Goal: Use online tool/utility: Utilize a website feature to perform a specific function

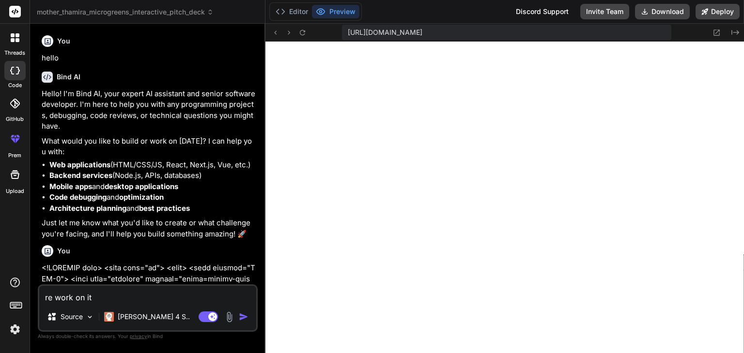
scroll to position [651, 0]
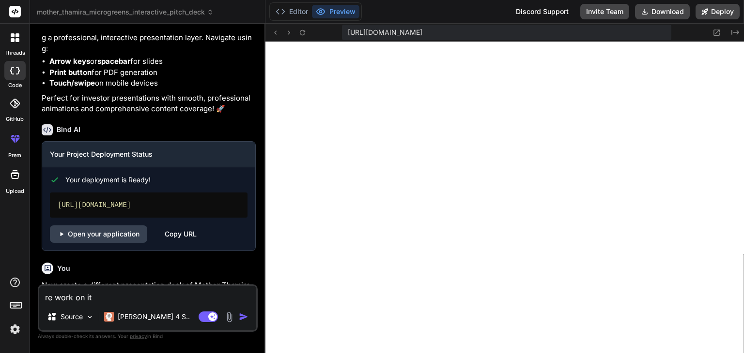
click at [139, 296] on textarea "re work on it" at bounding box center [147, 294] width 217 height 17
type textarea "x"
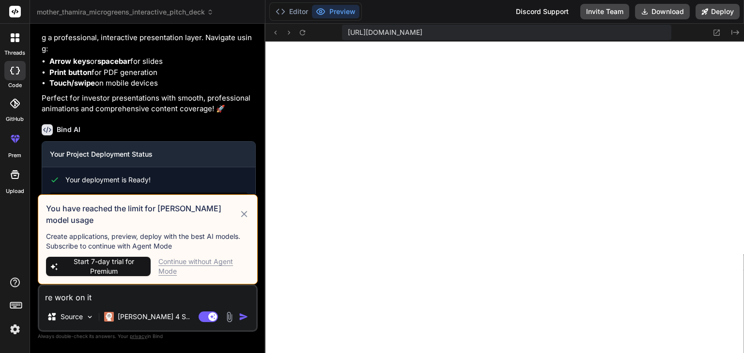
click at [143, 297] on textarea "re work on it" at bounding box center [147, 294] width 217 height 17
type textarea "rework on it"
type textarea "x"
click at [146, 298] on textarea "rework on it" at bounding box center [147, 294] width 217 height 17
type textarea "rework on it"
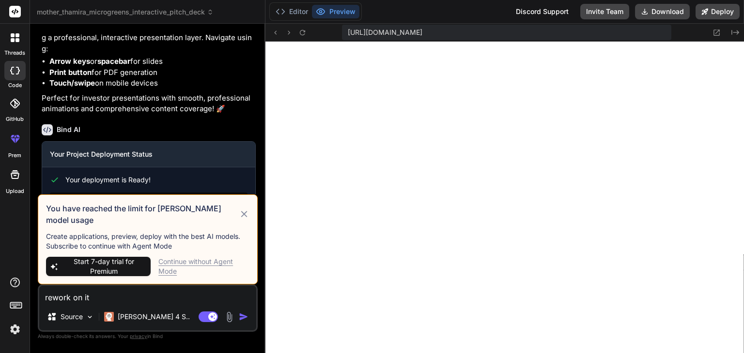
click at [215, 261] on div "Continue without Agent Mode" at bounding box center [203, 266] width 91 height 19
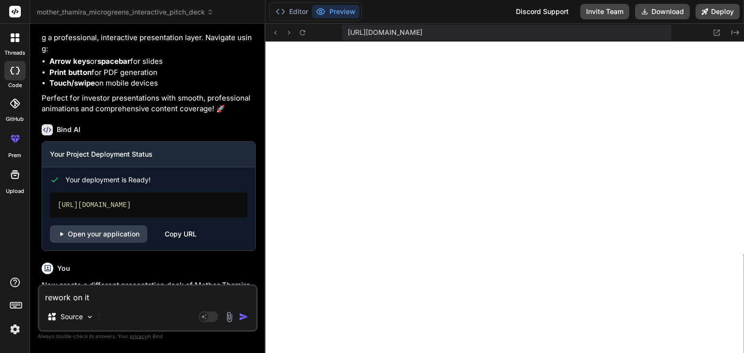
click at [153, 301] on textarea "rework on it" at bounding box center [147, 294] width 217 height 17
click at [242, 316] on img "button" at bounding box center [244, 317] width 10 height 10
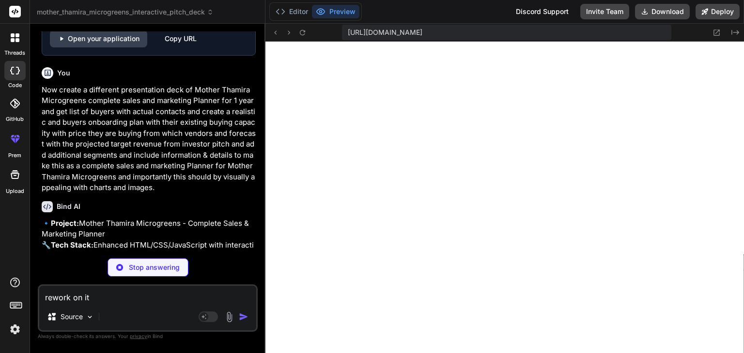
scroll to position [21900, 0]
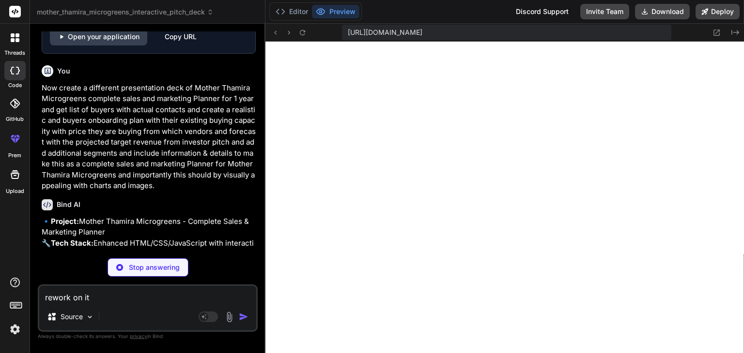
type textarea "x"
type textarea "console.error('Chart.js not loaded.'); } }; document.head.appendChild(script); …"
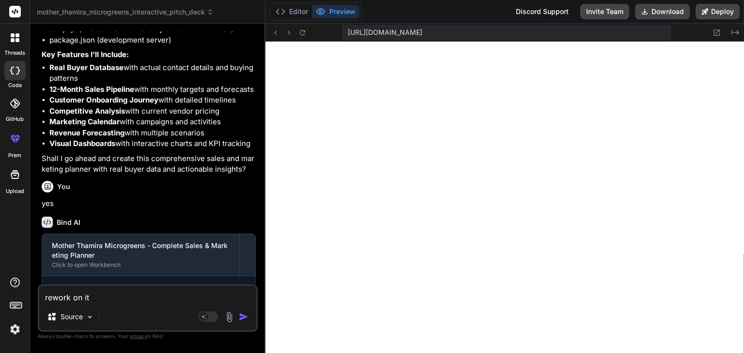
scroll to position [22179, 0]
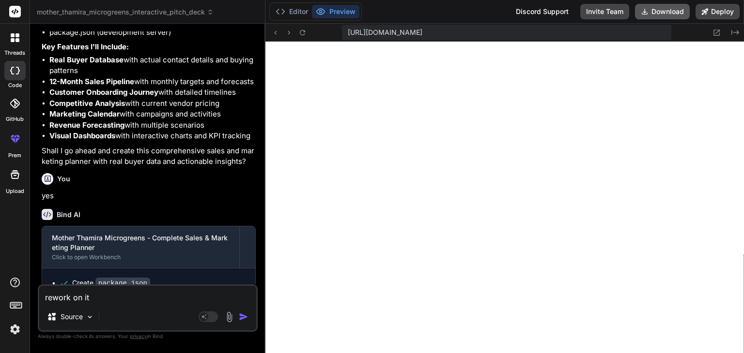
click at [660, 12] on button "Download" at bounding box center [662, 11] width 55 height 15
click at [721, 10] on button "Deploy" at bounding box center [717, 11] width 44 height 15
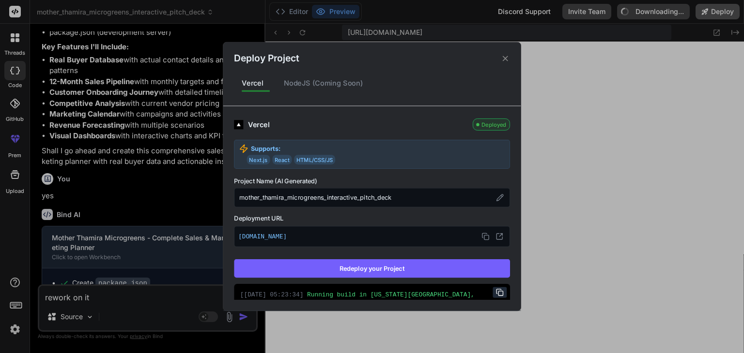
type textarea "x"
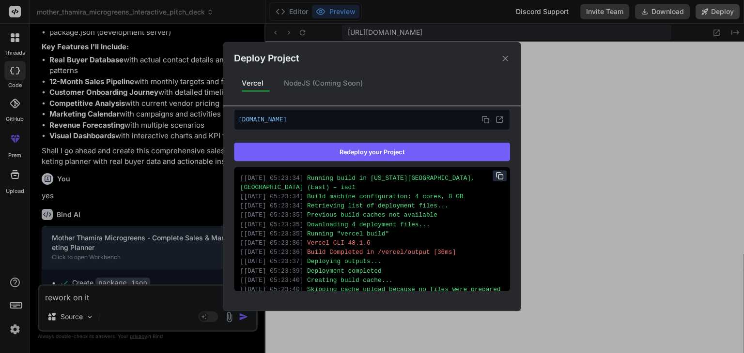
scroll to position [0, 0]
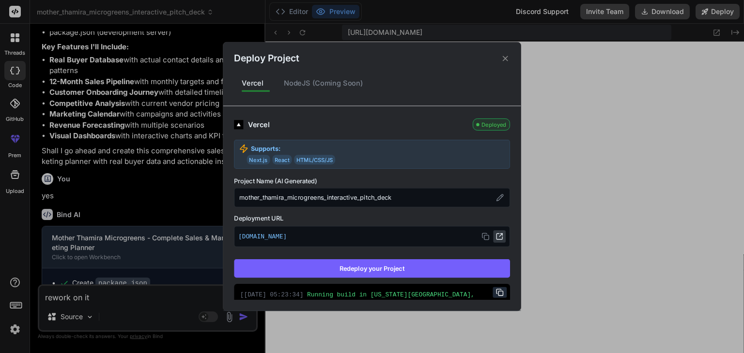
click at [495, 238] on icon at bounding box center [499, 237] width 8 height 8
click at [505, 56] on icon at bounding box center [505, 58] width 9 height 9
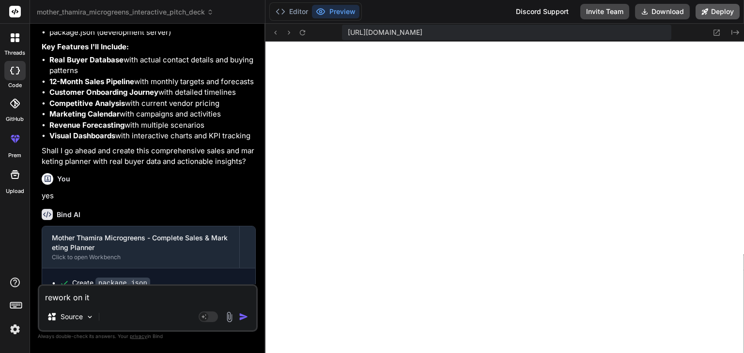
click at [723, 11] on button "Deploy" at bounding box center [717, 11] width 44 height 15
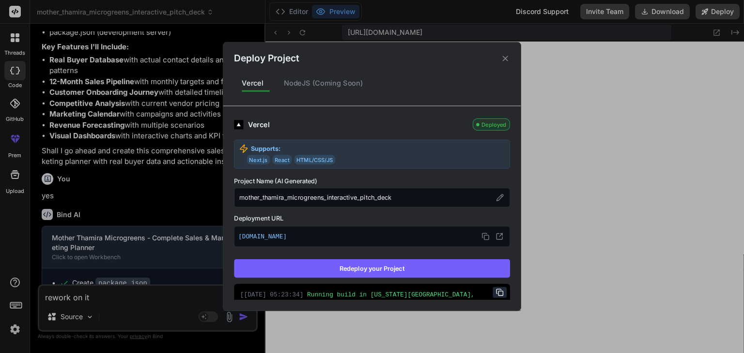
click at [731, 126] on div "Deploy Project Vercel NodeJS (Coming Soon) Vercel Deployed Supports: Next.js Re…" at bounding box center [372, 176] width 744 height 353
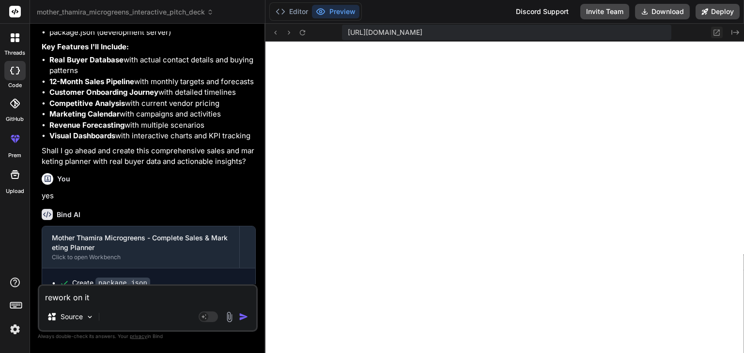
click at [715, 32] on icon at bounding box center [716, 33] width 8 height 8
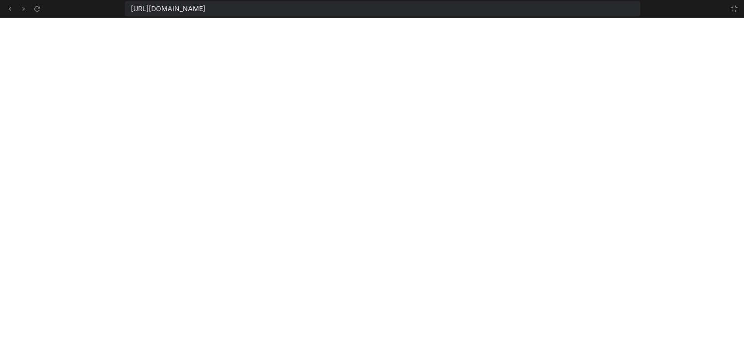
scroll to position [1468, 0]
drag, startPoint x: 129, startPoint y: 9, endPoint x: 451, endPoint y: 12, distance: 322.0
click at [451, 12] on div "[URL][DOMAIN_NAME]" at bounding box center [382, 8] width 515 height 15
copy span "[URL][DOMAIN_NAME]"
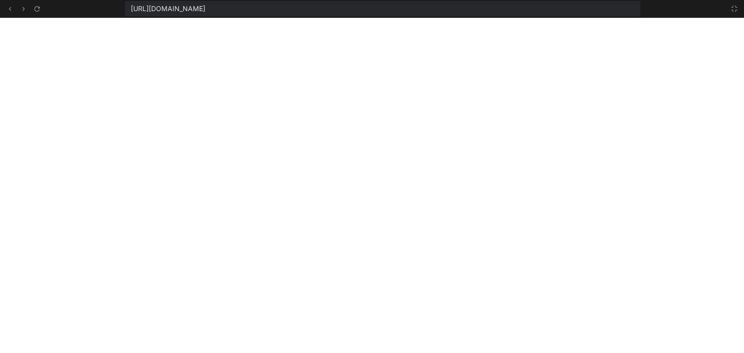
copy span "[URL][DOMAIN_NAME]"
click at [735, 12] on icon at bounding box center [734, 9] width 8 height 8
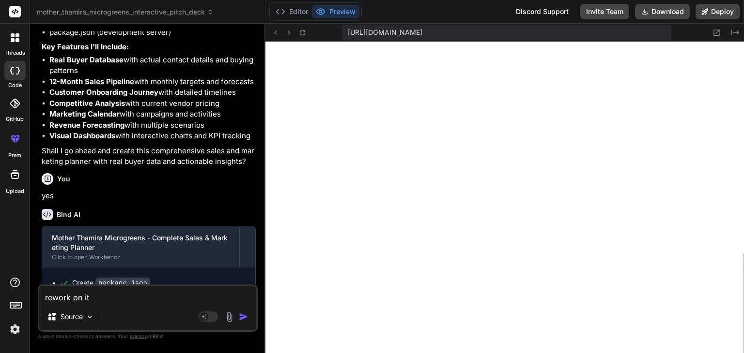
scroll to position [1524, 0]
